Goal: Navigation & Orientation: Go to known website

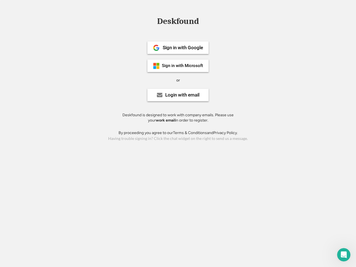
click at [178, 80] on div "or" at bounding box center [178, 81] width 4 height 6
click at [178, 22] on div "Deskfound" at bounding box center [178, 21] width 47 height 9
click at [152, 21] on div "Deskfound" at bounding box center [178, 22] width 356 height 11
click at [178, 22] on div "Deskfound" at bounding box center [178, 21] width 47 height 9
click at [178, 80] on div "or" at bounding box center [178, 81] width 4 height 6
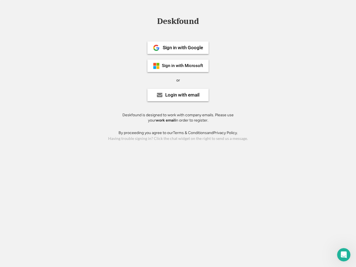
click at [178, 48] on div "Sign in with Google" at bounding box center [183, 47] width 40 height 5
click at [183, 48] on div "Sign in with Google" at bounding box center [183, 47] width 40 height 5
click at [156, 48] on img at bounding box center [156, 48] width 7 height 7
click at [178, 66] on div "Sign in with Microsoft" at bounding box center [182, 66] width 41 height 4
click at [183, 66] on div "Sign in with Microsoft" at bounding box center [182, 66] width 41 height 4
